Goal: Transaction & Acquisition: Purchase product/service

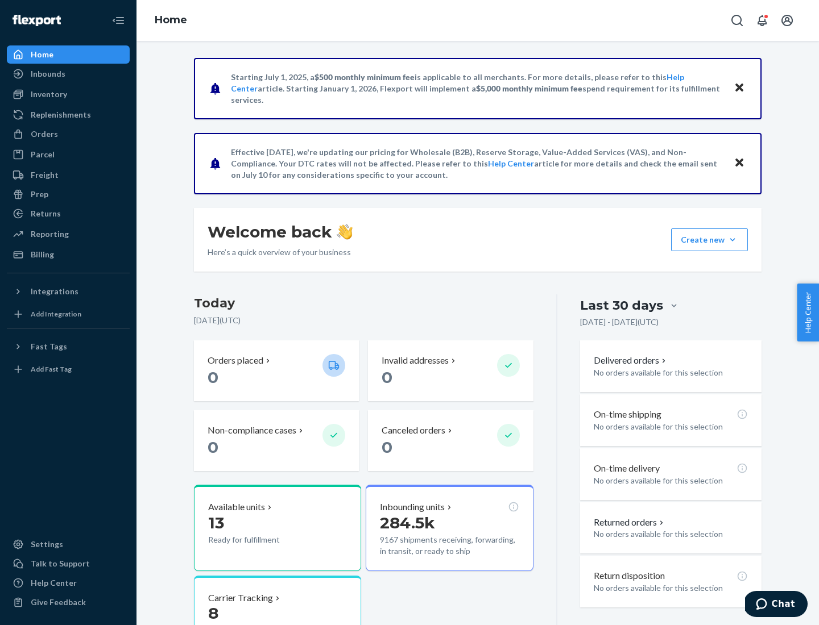
click at [43, 134] on div "Orders" at bounding box center [44, 133] width 27 height 11
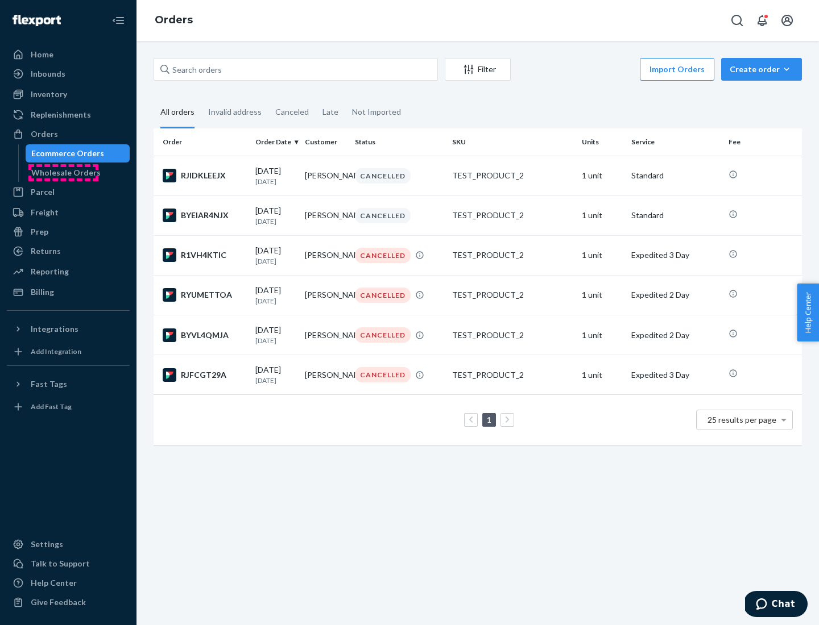
click at [63, 173] on div "Wholesale Orders" at bounding box center [65, 172] width 69 height 11
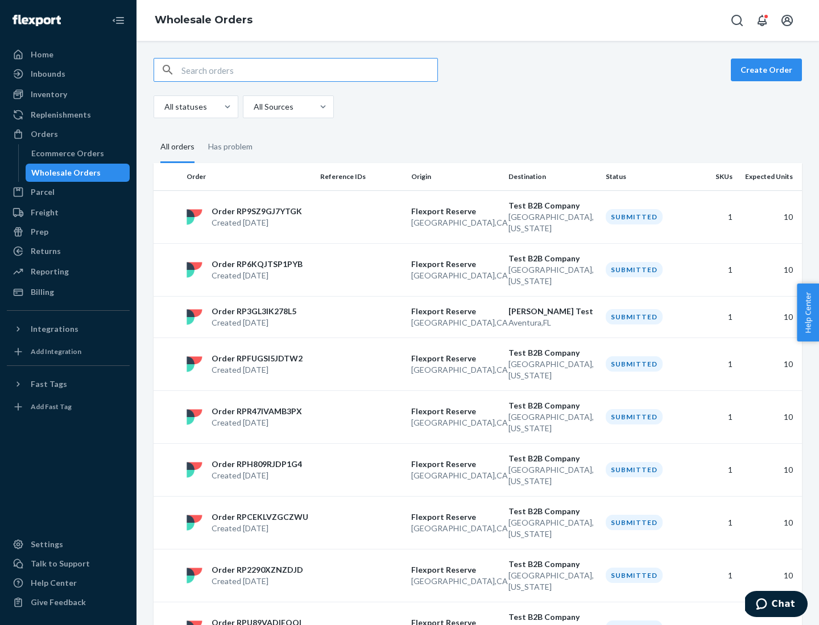
click at [768, 70] on button "Create Order" at bounding box center [766, 70] width 71 height 23
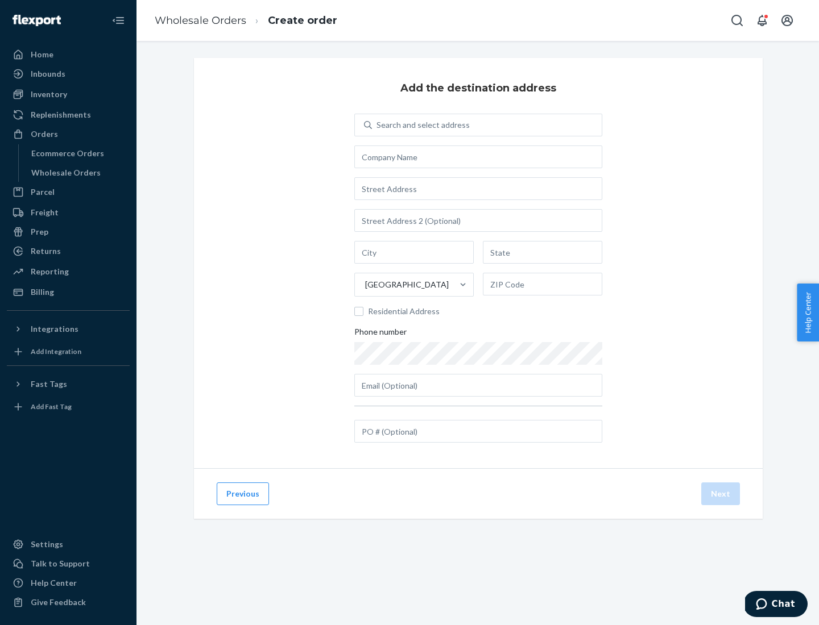
click at [421, 125] on div "Search and select address" at bounding box center [422, 124] width 93 height 11
click at [377, 125] on input "Search and select address" at bounding box center [376, 124] width 1 height 11
type input "[PERSON_NAME] Test"
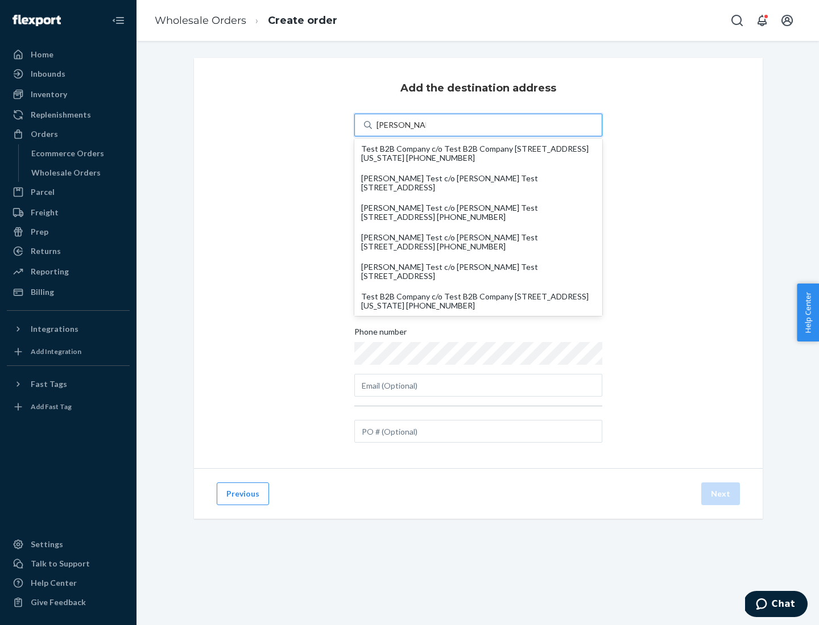
click at [478, 301] on div "Test B2B Company c/o Test B2B Company [STREET_ADDRESS][US_STATE] [PHONE_NUMBER]" at bounding box center [478, 301] width 234 height 18
click at [426, 131] on input "[PERSON_NAME] Test" at bounding box center [400, 124] width 49 height 11
type input "Test B2B Company"
type input "[GEOGRAPHIC_DATA]"
type input "[US_STATE]"
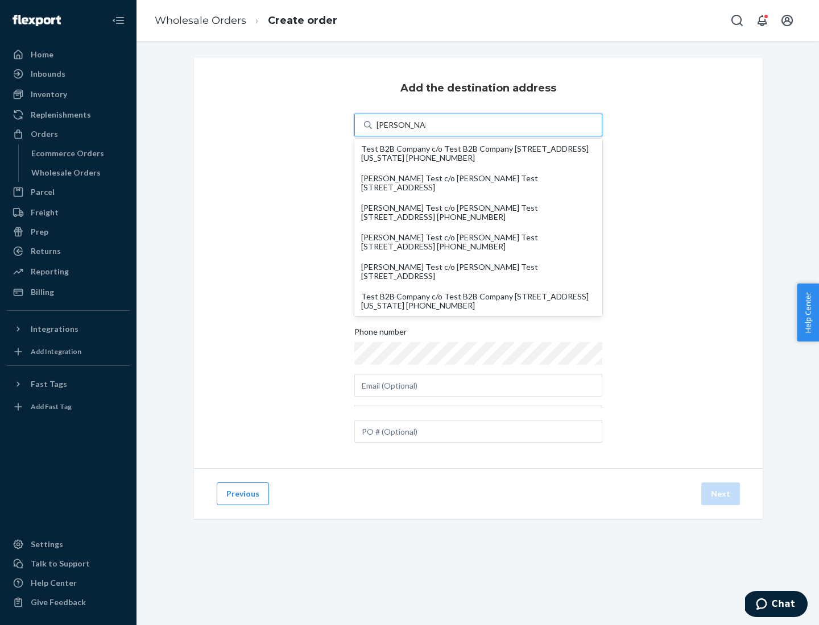
type input "29405"
type input "[STREET_ADDRESS]"
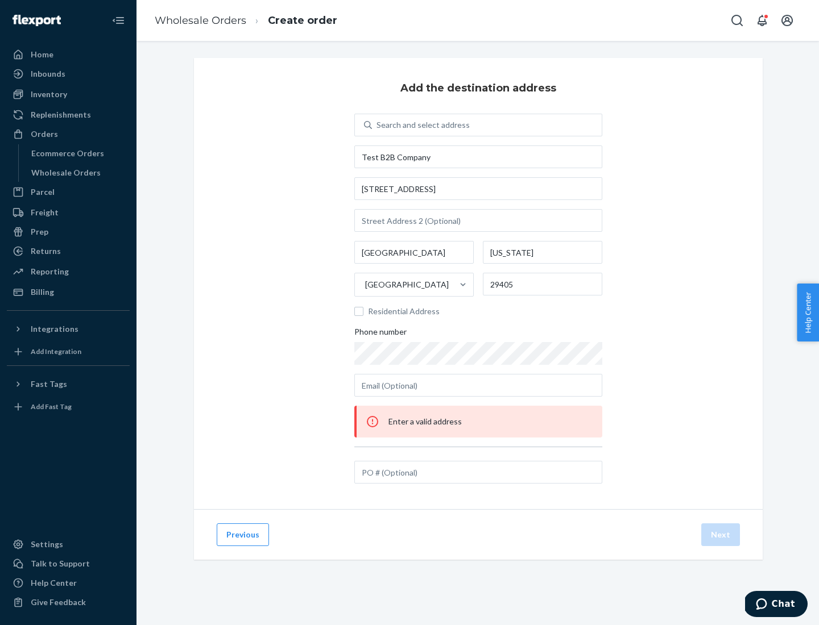
click at [487, 125] on div "Search and select address" at bounding box center [487, 125] width 230 height 20
click at [377, 125] on input "Search and select address" at bounding box center [376, 124] width 1 height 11
type input "test"
